Goal: Information Seeking & Learning: Learn about a topic

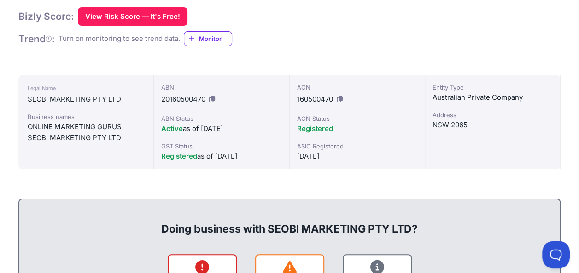
scroll to position [184, 0]
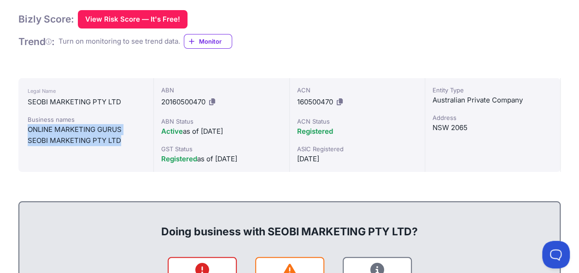
drag, startPoint x: 121, startPoint y: 140, endPoint x: 28, endPoint y: 128, distance: 93.8
click at [28, 128] on div "Business names ONLINE MARKETING GURUS SEOBI MARKETING PTY LTD" at bounding box center [86, 130] width 116 height 31
copy div "ONLINE MARKETING GURUS SEOBI MARKETING PTY LTD"
click at [75, 137] on div "SEOBI MARKETING PTY LTD" at bounding box center [86, 140] width 116 height 11
drag, startPoint x: 121, startPoint y: 143, endPoint x: 29, endPoint y: 131, distance: 92.8
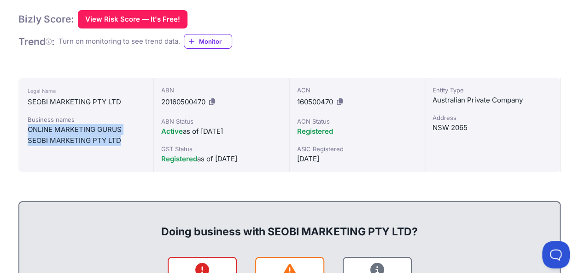
click at [29, 131] on div "Business names ONLINE MARKETING GURUS SEOBI MARKETING PTY LTD" at bounding box center [86, 130] width 116 height 31
copy div "ONLINE MARKETING GURUS SEOBI MARKETING PTY LTD"
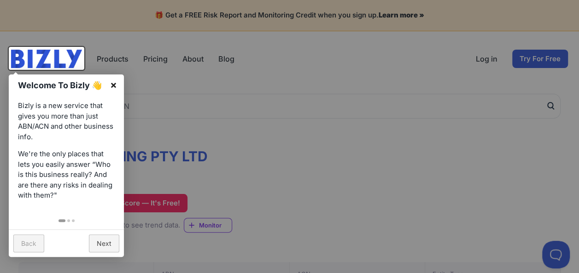
click at [113, 82] on link "×" at bounding box center [113, 85] width 21 height 21
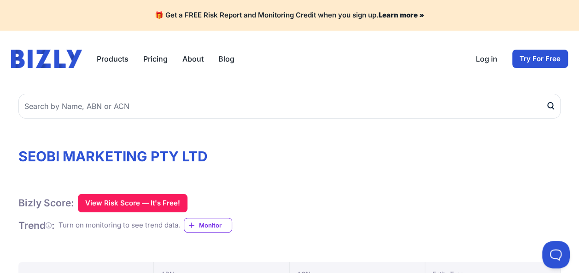
click at [186, 58] on link "About" at bounding box center [192, 58] width 21 height 11
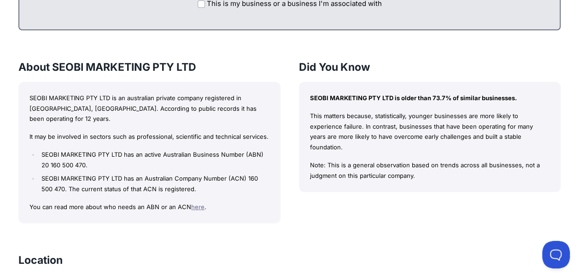
scroll to position [645, 0]
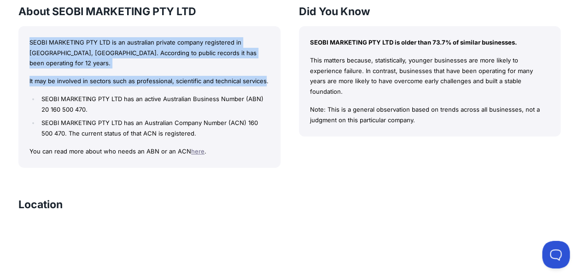
drag, startPoint x: 30, startPoint y: 43, endPoint x: 264, endPoint y: 69, distance: 235.3
click at [264, 69] on div "SEOBI MARKETING PTY LTD is an australian private company registered in NSW, Aus…" at bounding box center [149, 97] width 262 height 142
copy div "SEOBI MARKETING PTY LTD is an australian private company registered in NSW, Aus…"
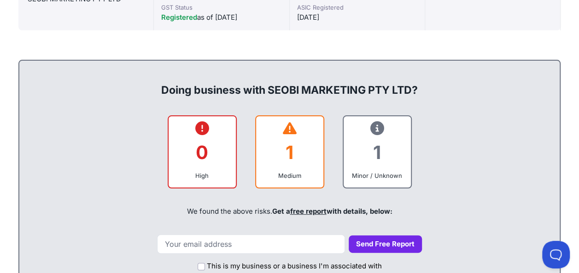
scroll to position [228, 0]
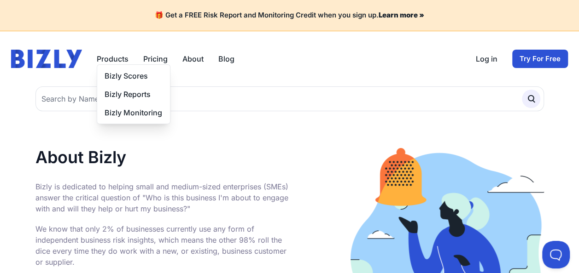
click at [115, 61] on button "Products" at bounding box center [113, 58] width 32 height 11
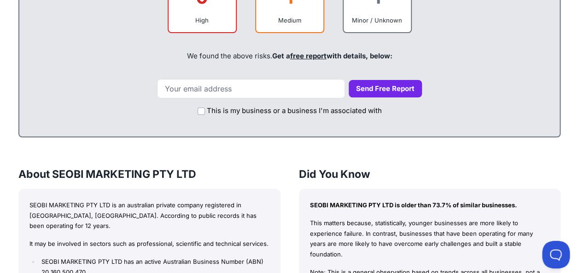
scroll to position [414, 0]
